Goal: Use online tool/utility

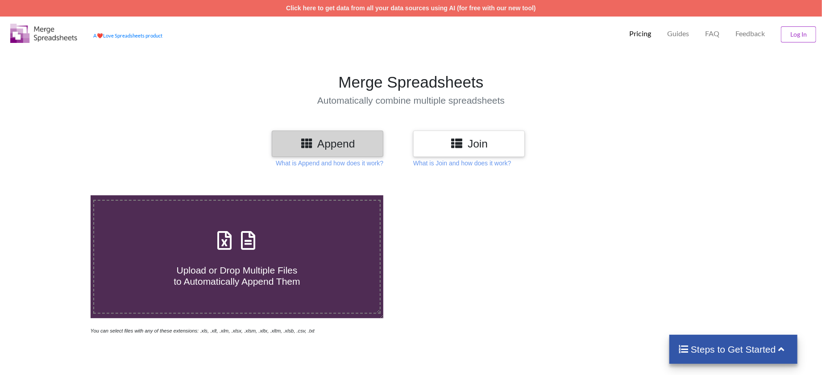
click at [508, 148] on h3 "Join" at bounding box center [469, 143] width 98 height 13
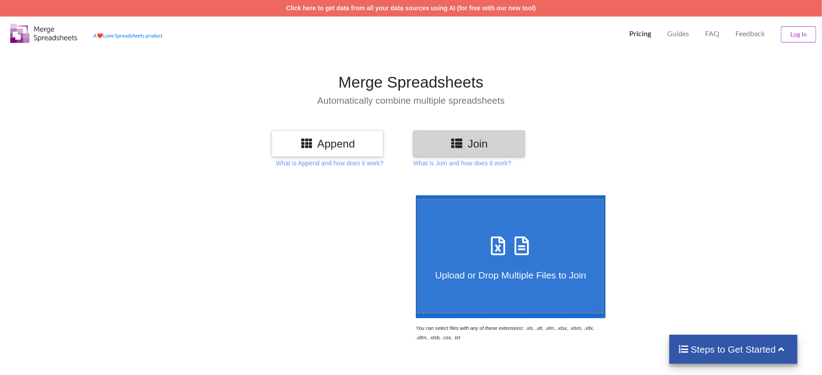
click at [505, 246] on span at bounding box center [511, 246] width 47 height 21
click at [414, 195] on input "Upload or Drop Multiple Files to Join" at bounding box center [414, 195] width 0 height 0
type input "C:\fakepath\Diamond Boys Baseball Black 12U Fall 2023 Stats.csv"
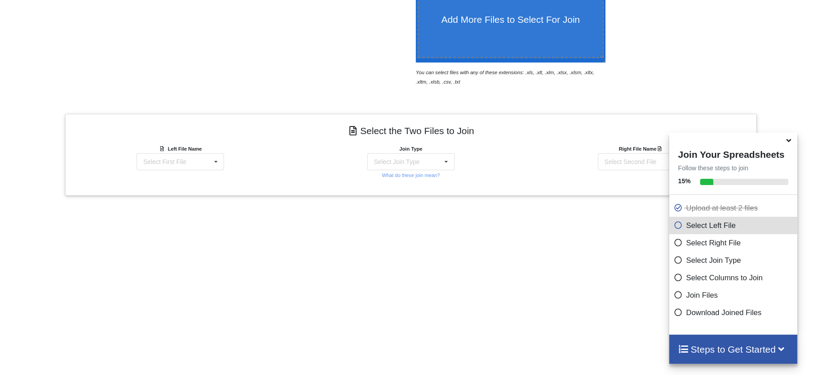
scroll to position [314, 0]
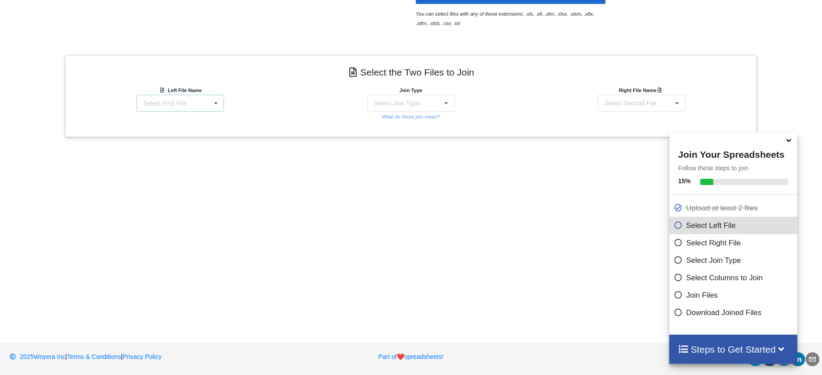
click at [216, 100] on icon at bounding box center [215, 103] width 13 height 17
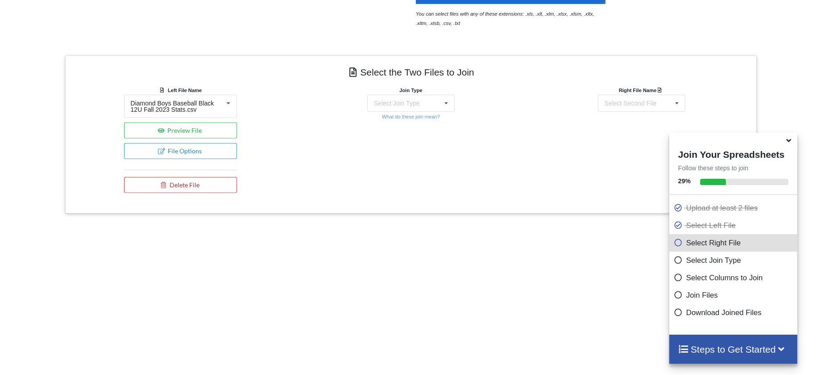
click at [288, 95] on div "Left File Name Diamond Boys Baseball Black 12U Fall 2023 Stats.csv Diamond Boys…" at bounding box center [180, 141] width 231 height 112
click at [418, 104] on div "Select Join Type INNER JOIN LEFT JOIN RIGHT JOIN FULL JOIN" at bounding box center [411, 103] width 88 height 17
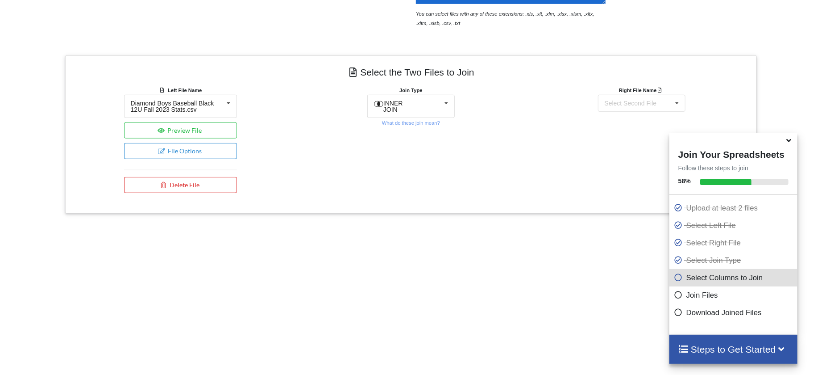
click at [512, 105] on div "Join Type INNER JOIN INNER JOIN LEFT JOIN RIGHT JOIN FULL JOIN What do these jo…" at bounding box center [411, 141] width 231 height 112
click at [651, 112] on div "Right File Name Select Second File Diamond Boys Baseball Black 12U Fall 2023 St…" at bounding box center [641, 141] width 231 height 112
click at [654, 106] on div "Select Second File" at bounding box center [631, 103] width 52 height 6
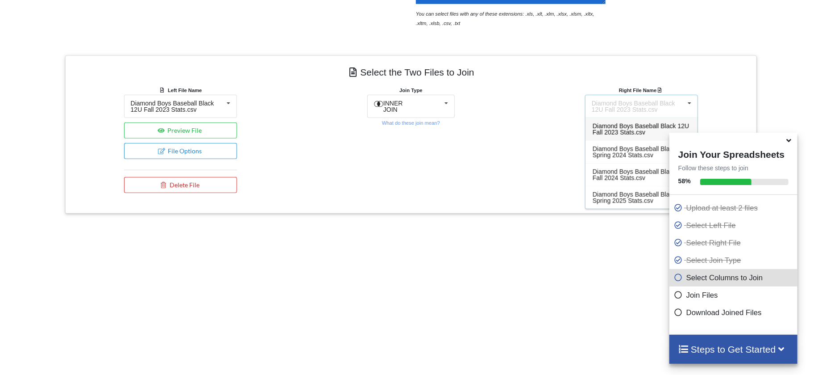
click at [643, 133] on div "Diamond Boys Baseball Black 12U Fall 2023 Stats.csv" at bounding box center [642, 128] width 112 height 23
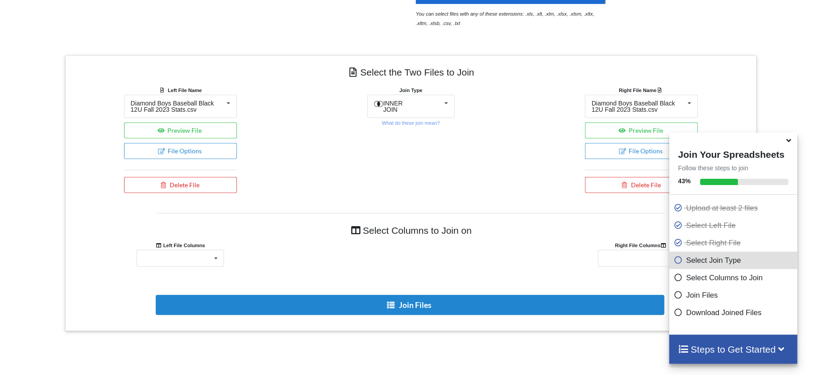
drag, startPoint x: 521, startPoint y: 100, endPoint x: 484, endPoint y: 97, distance: 37.6
